Goal: Navigation & Orientation: Find specific page/section

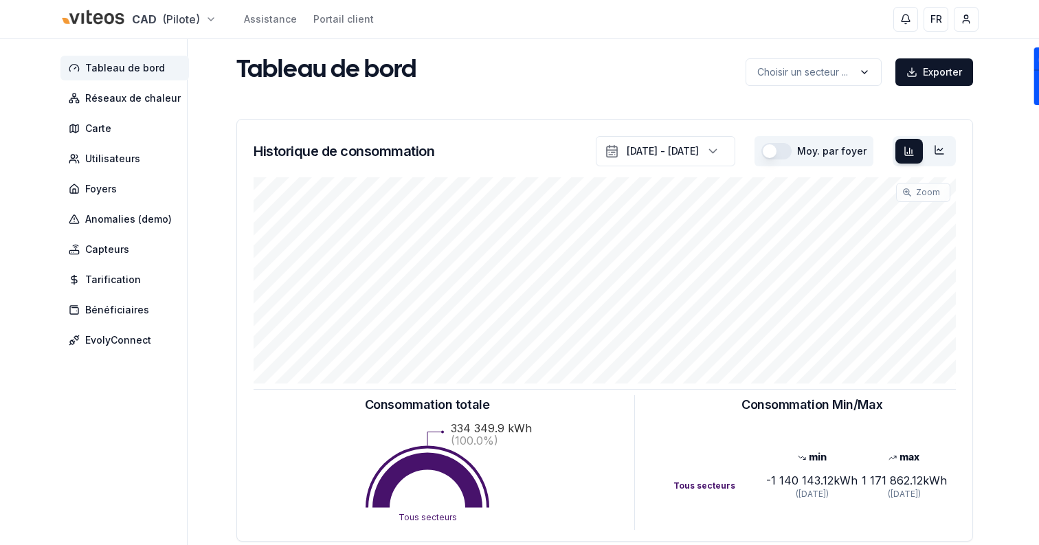
click at [100, 22] on html "CAD (Pilote) Assistance Portail client FR Sami Tableau de bord Réseaux de chale…" at bounding box center [519, 426] width 1039 height 852
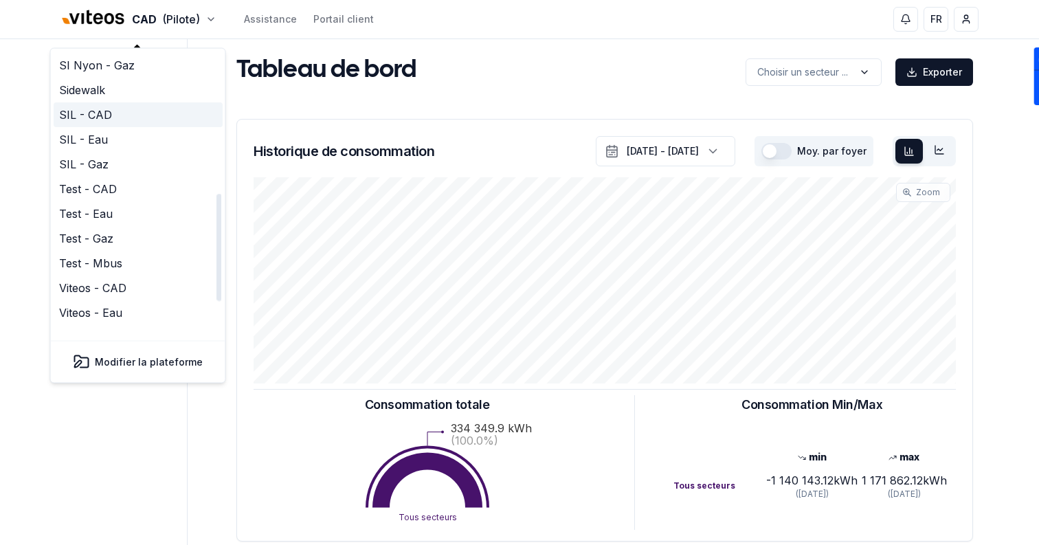
scroll to position [362, 0]
click at [120, 300] on link "Viteos - Eau" at bounding box center [138, 312] width 169 height 25
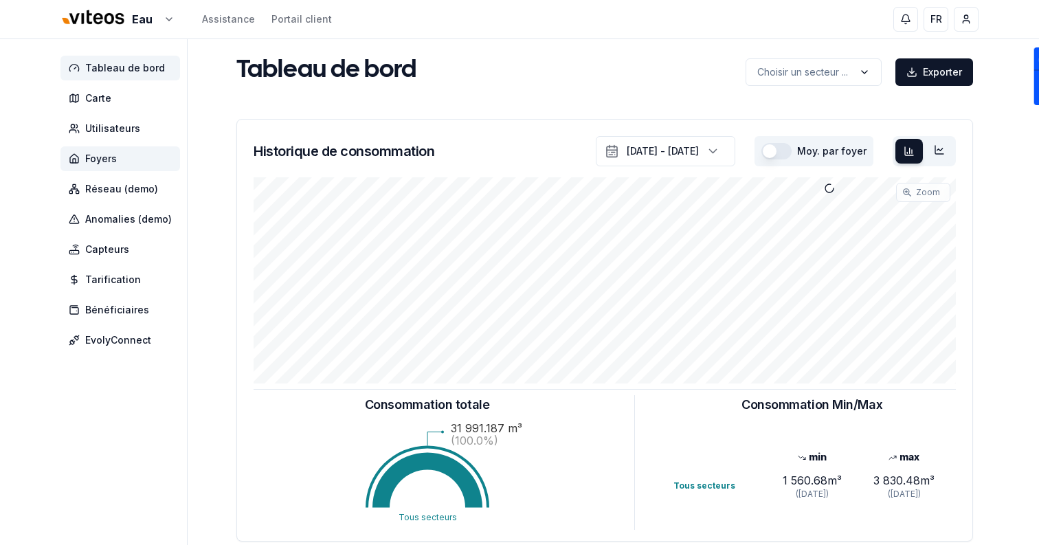
click at [118, 153] on span "Foyers" at bounding box center [120, 158] width 120 height 25
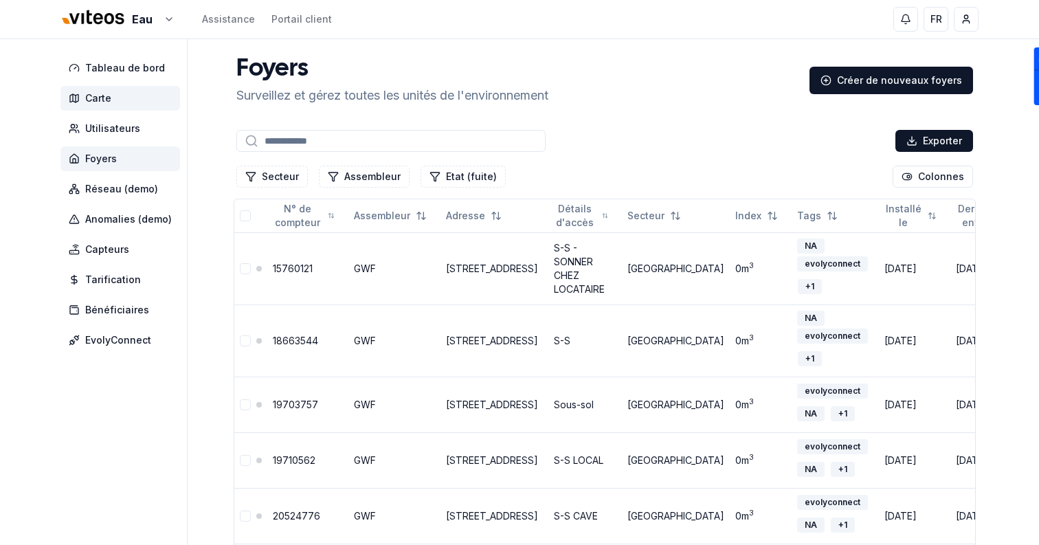
click at [105, 91] on span "Carte" at bounding box center [120, 98] width 120 height 25
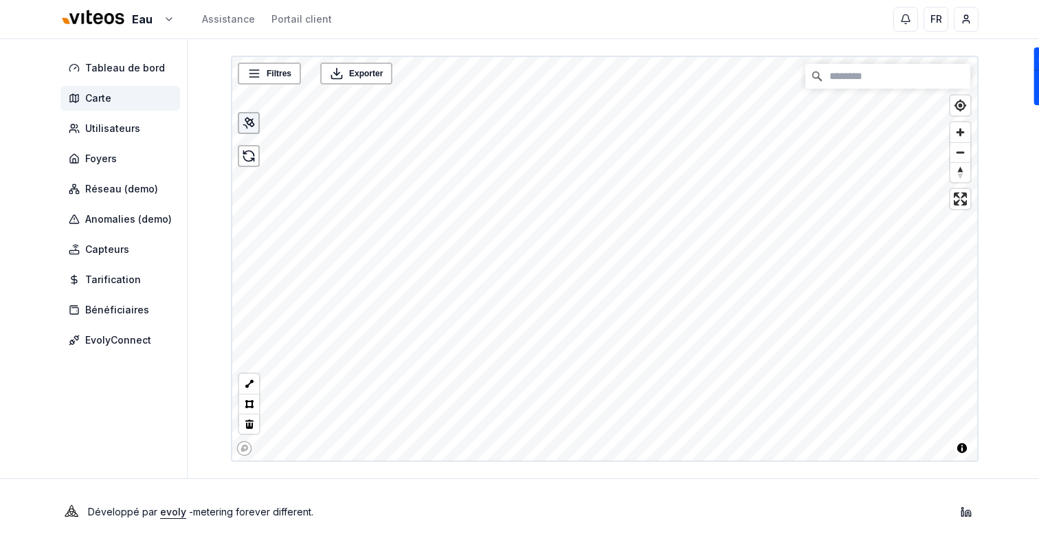
click at [252, 123] on icon at bounding box center [252, 124] width 4 height 4
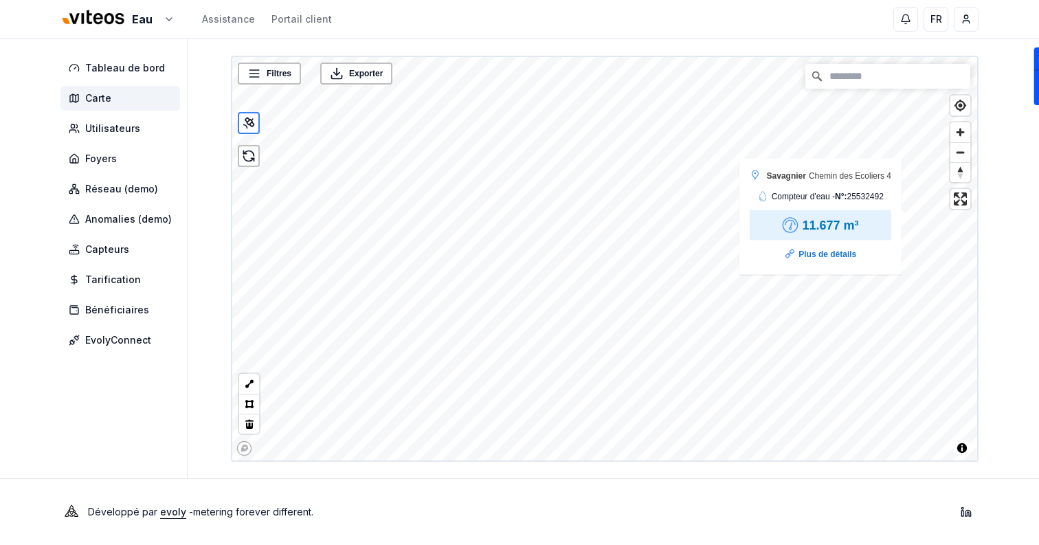
click at [753, 206] on div "Filtres © Mapbox © OpenStreetMap Improve this map | © Mapbox © OpenStreetMap Im…" at bounding box center [605, 259] width 748 height 406
